Goal: Information Seeking & Learning: Learn about a topic

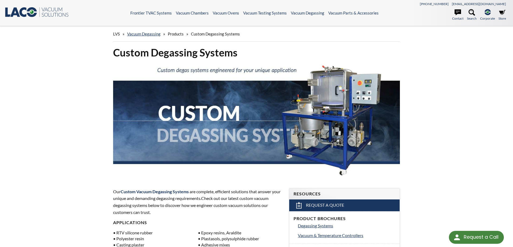
drag, startPoint x: 0, startPoint y: 11, endPoint x: 61, endPoint y: 11, distance: 61.3
click at [61, 11] on header ".st0{fill:#193661;} .st1{fill:url(#SVGID_1_);} .st2{enable-background:new ;} .s…" at bounding box center [256, 13] width 513 height 26
drag, startPoint x: 75, startPoint y: 14, endPoint x: 47, endPoint y: 9, distance: 28.4
click at [45, 9] on div ".st0{fill:#193661;} .st1{fill:url(#SVGID_1_);} .st2{enable-background:new ;} .s…" at bounding box center [67, 13] width 126 height 12
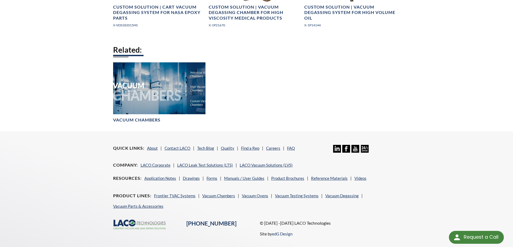
scroll to position [775, 0]
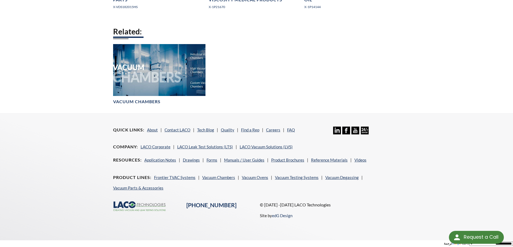
drag, startPoint x: 105, startPoint y: 205, endPoint x: 146, endPoint y: 202, distance: 40.2
click at [145, 203] on div "Quick Links About Contact LACO Tech Blog Quality Find a Rep Careers FAQ Linkedi…" at bounding box center [256, 173] width 344 height 118
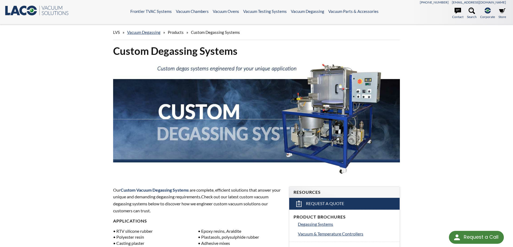
scroll to position [0, 0]
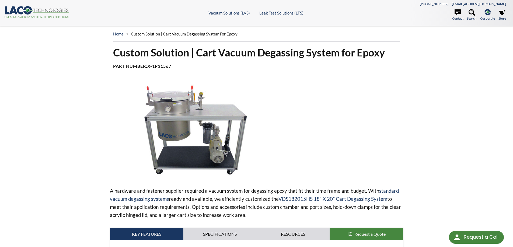
select select "تطبيق مصغَّر لترجمة اللغة"
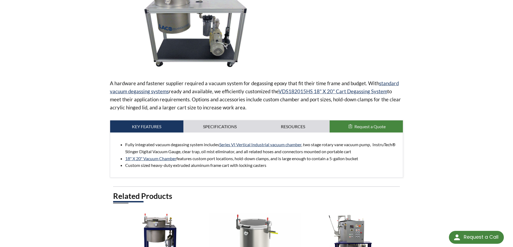
scroll to position [54, 0]
